Goal: Check status: Check status

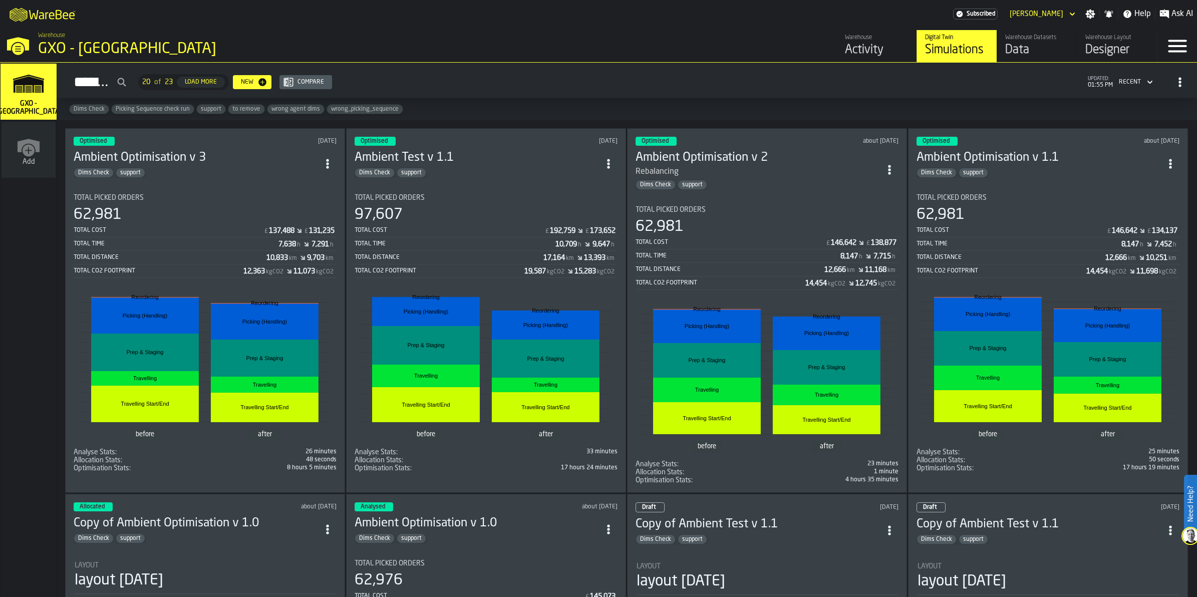
click at [861, 44] on div "Activity" at bounding box center [877, 50] width 64 height 16
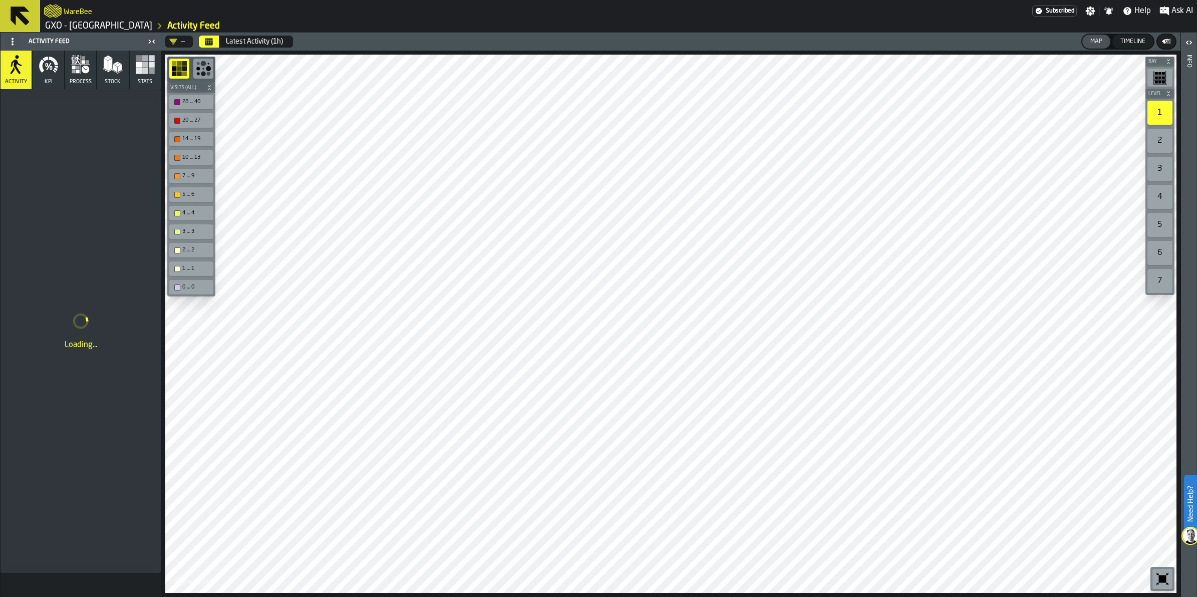
click at [217, 41] on button "Calendar" at bounding box center [209, 42] width 20 height 12
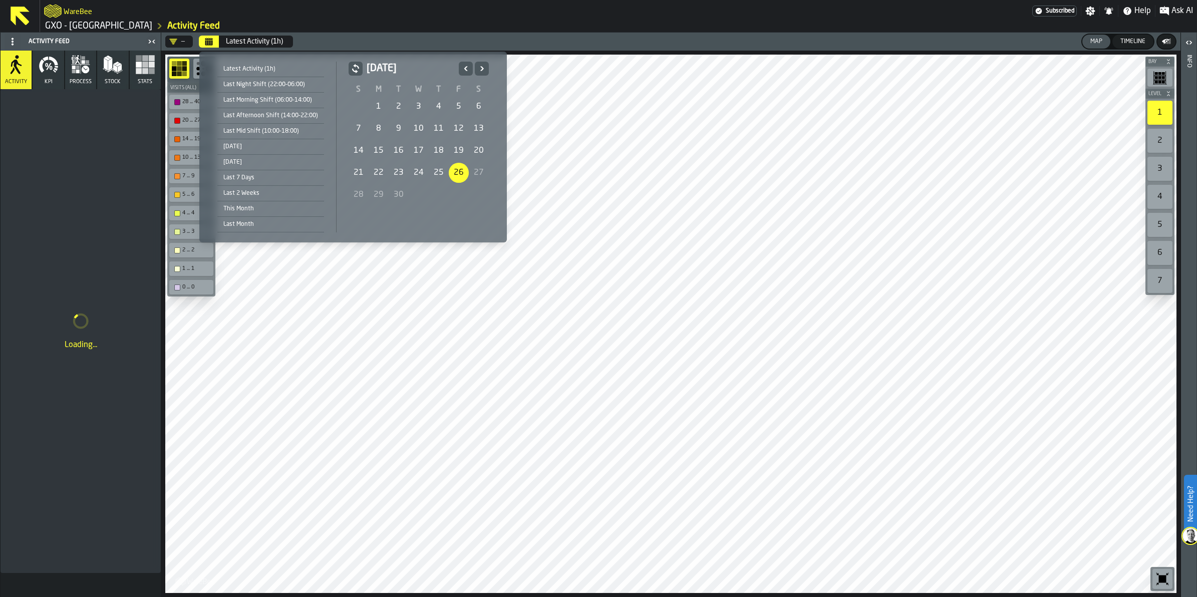
click at [356, 174] on div "21" at bounding box center [359, 173] width 20 height 20
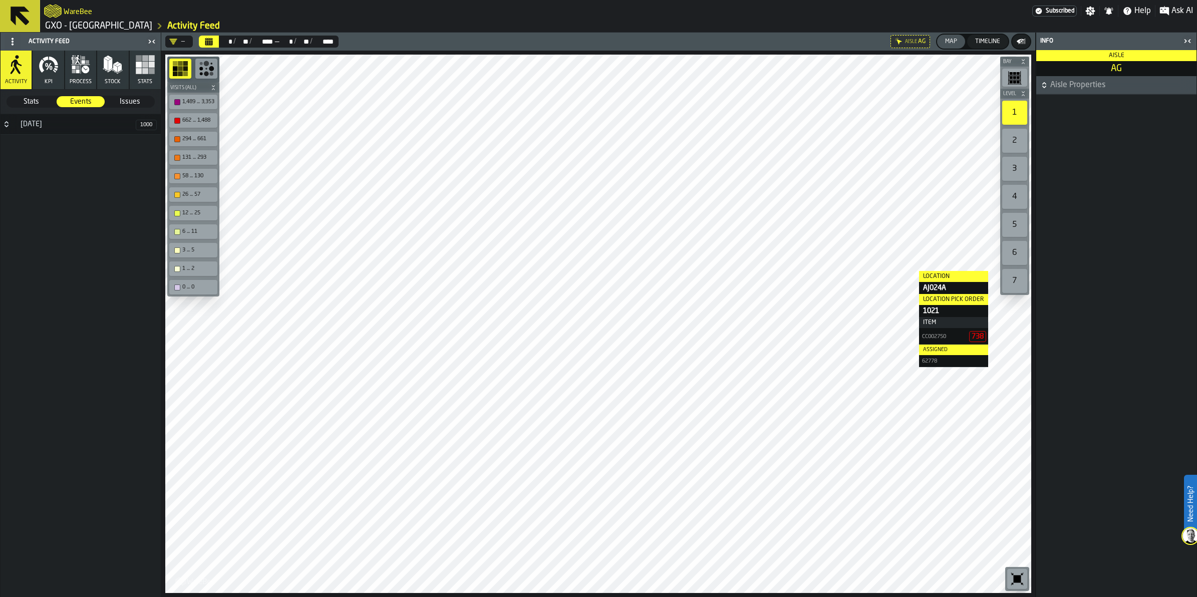
click at [1185, 42] on icon "button-toggle-Close me" at bounding box center [1185, 41] width 3 height 4
